Goal: Download file/media

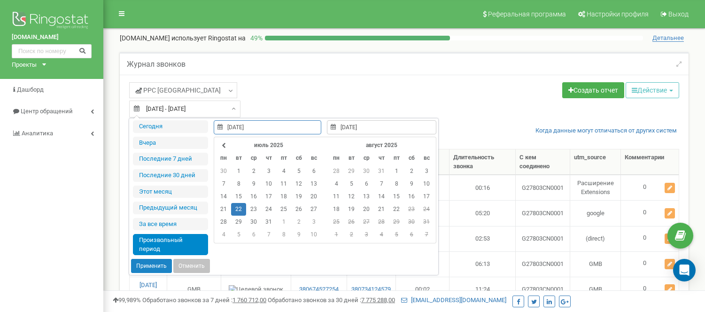
select select "50"
type input "[DATE]"
click at [378, 208] on td "21" at bounding box center [381, 209] width 15 height 13
type input "[DATE]"
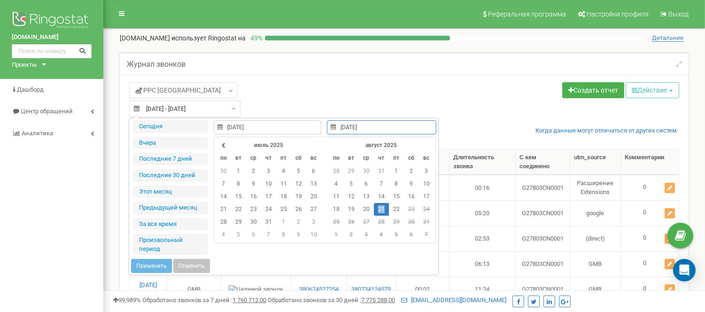
click at [378, 208] on td "21" at bounding box center [381, 209] width 15 height 13
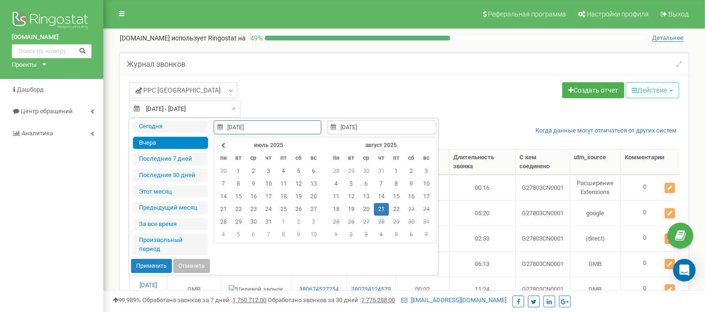
type input "[DATE]"
click at [144, 264] on button "Применить" at bounding box center [151, 266] width 41 height 14
type input "[DATE] - [DATE]"
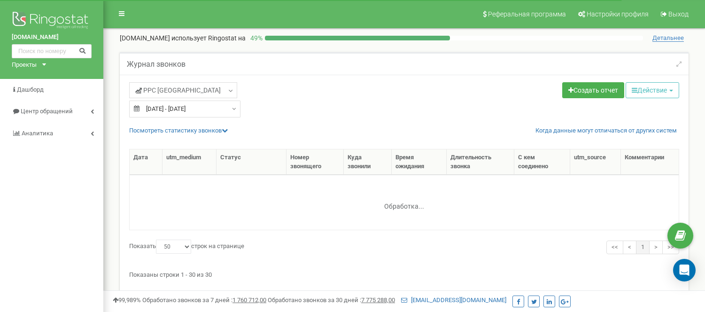
select select "50"
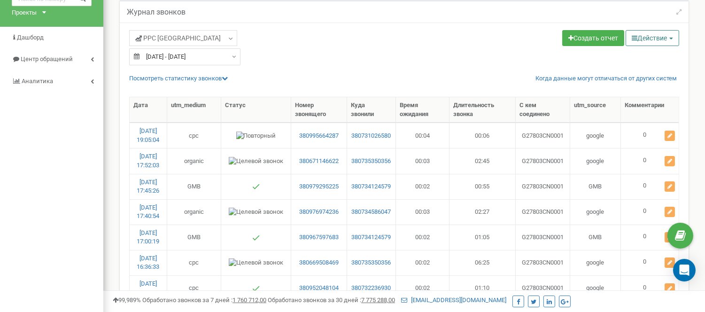
click at [641, 38] on button "Действие" at bounding box center [653, 38] width 54 height 16
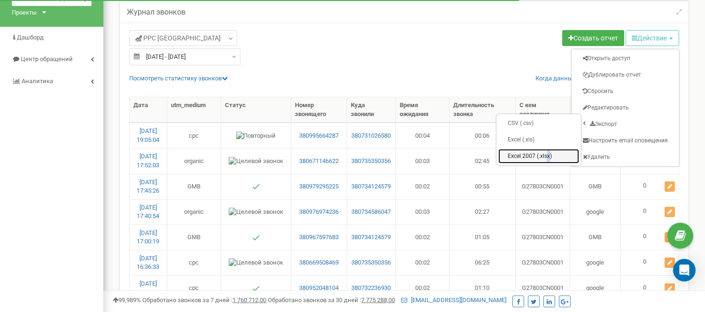
click at [524, 157] on link "Excel 2007 (.xlsx)" at bounding box center [539, 156] width 81 height 15
